Goal: Transaction & Acquisition: Download file/media

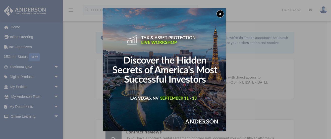
click at [222, 12] on button "x" at bounding box center [221, 14] width 8 height 8
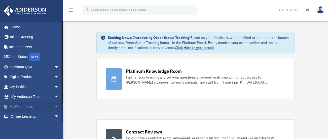
click at [54, 107] on span "arrow_drop_down" at bounding box center [59, 107] width 10 height 10
click at [22, 116] on link "Box" at bounding box center [37, 117] width 60 height 10
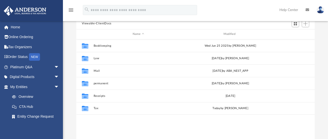
scroll to position [47, 0]
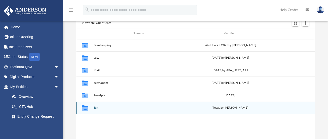
click at [98, 109] on button "Tax" at bounding box center [138, 107] width 90 height 3
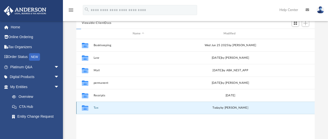
click at [98, 109] on button "Tax" at bounding box center [138, 107] width 90 height 3
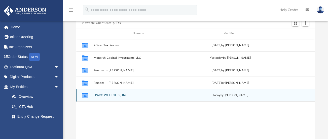
click at [101, 97] on button "SPARC WELLNESS, INC" at bounding box center [138, 95] width 90 height 3
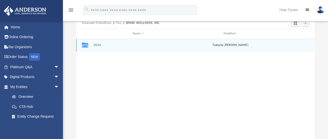
click at [97, 47] on div "Collaborated Folder 2024 [DATE] by [PERSON_NAME]" at bounding box center [195, 45] width 238 height 13
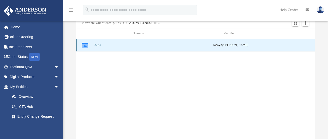
click at [97, 47] on div "Collaborated Folder 2024 [DATE] by [PERSON_NAME]" at bounding box center [195, 45] width 238 height 13
click at [97, 44] on button "2024" at bounding box center [138, 44] width 90 height 3
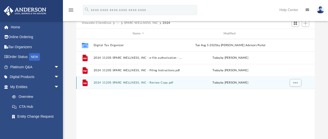
click at [109, 80] on div "File 2024 1120S SPARC WELLNESS, INC - Review Copy.pdf [DATE] by [PERSON_NAME]" at bounding box center [195, 83] width 238 height 13
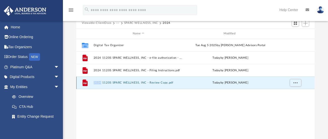
click at [109, 80] on div "File 2024 1120S SPARC WELLNESS, INC - Review Copy.pdf [DATE] by [PERSON_NAME]" at bounding box center [195, 83] width 238 height 13
click at [109, 96] on div "Collaborated Folder Digital Tax Organizer [DATE] by [PERSON_NAME] Advisors Port…" at bounding box center [195, 91] width 238 height 104
click at [111, 83] on button "2024 1120S SPARC WELLNESS, INC - Review Copy.pdf" at bounding box center [138, 82] width 90 height 3
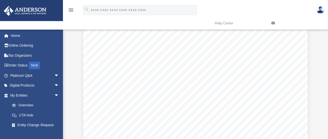
scroll to position [0, 0]
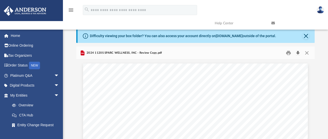
click at [299, 51] on button "Download" at bounding box center [297, 53] width 9 height 8
